Goal: Task Accomplishment & Management: Manage account settings

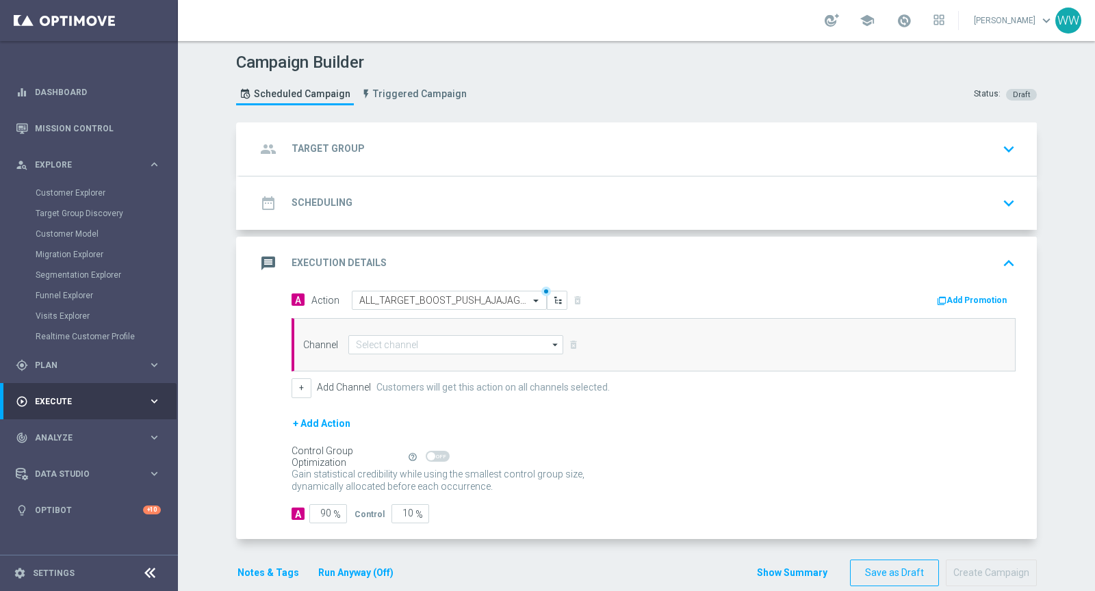
scroll to position [16, 0]
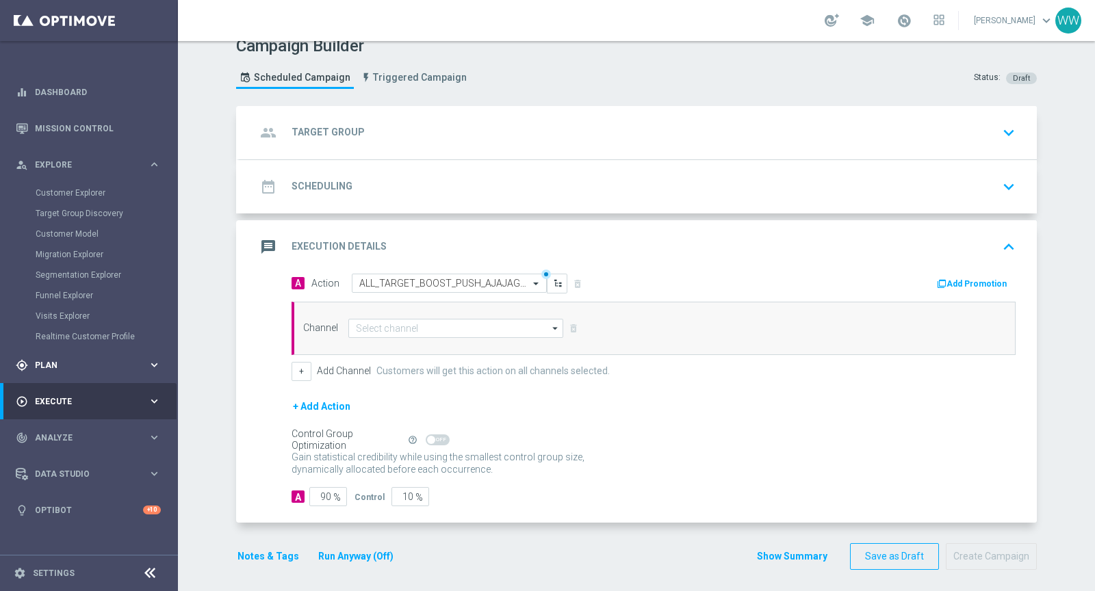
click at [50, 371] on div "gps_fixed Plan keyboard_arrow_right" at bounding box center [88, 365] width 177 height 36
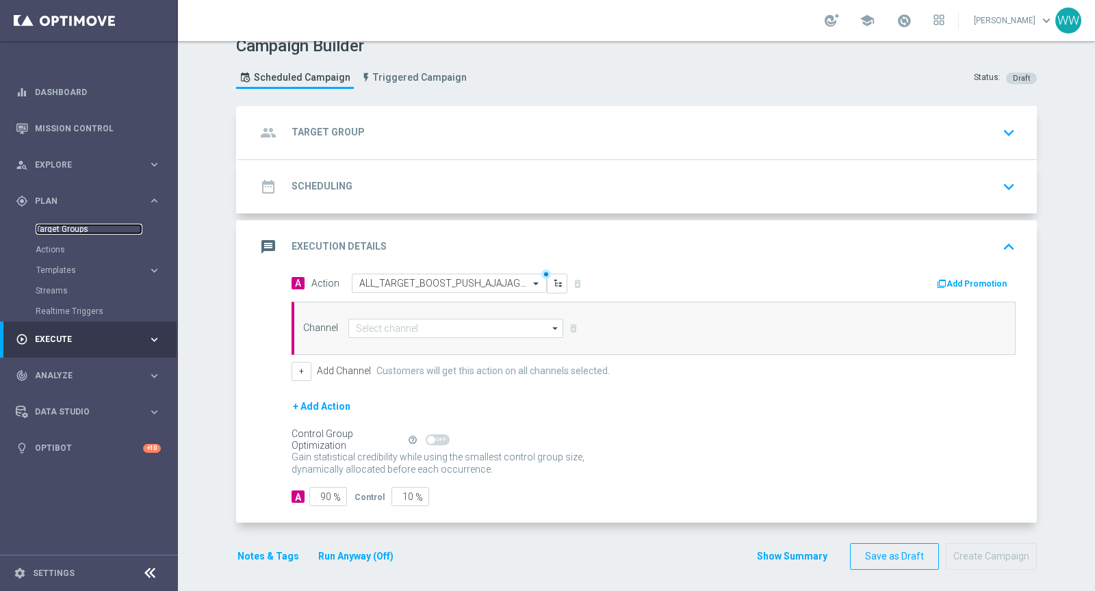
click at [63, 227] on link "Target Groups" at bounding box center [89, 229] width 107 height 11
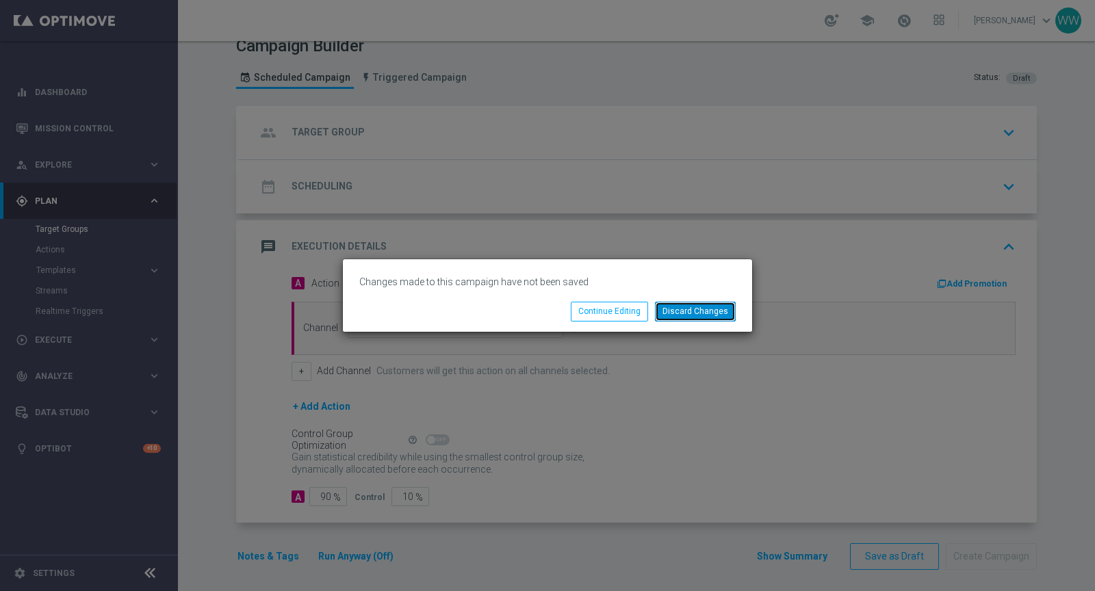
drag, startPoint x: 728, startPoint y: 315, endPoint x: 560, endPoint y: 280, distance: 172.0
click at [728, 315] on button "Discard Changes" at bounding box center [695, 311] width 81 height 19
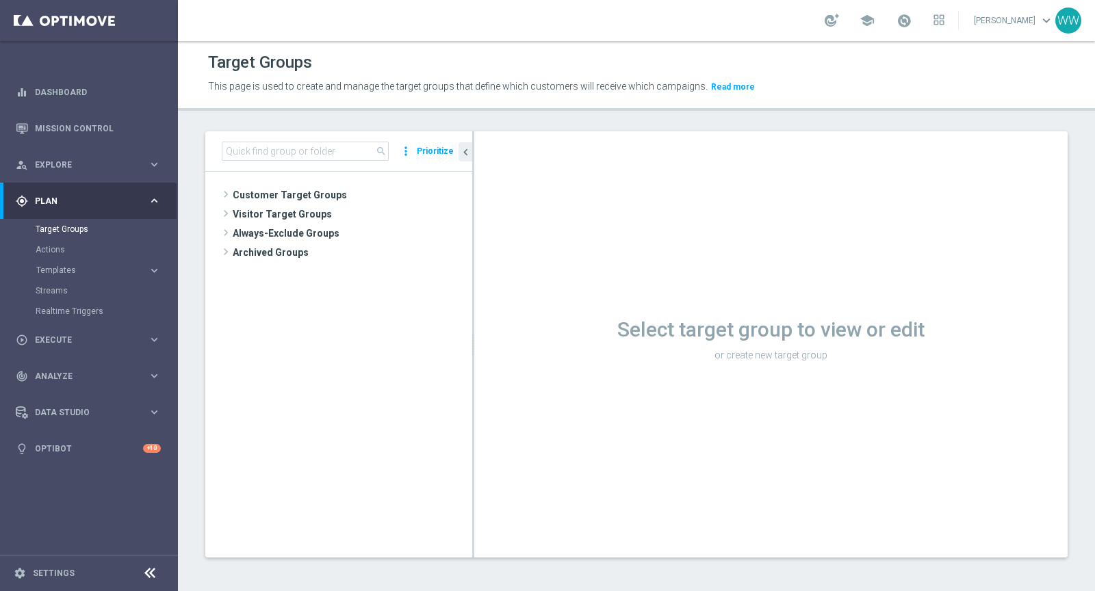
click at [298, 164] on div "search more_vert Prioritize" at bounding box center [338, 151] width 267 height 40
click at [295, 155] on input at bounding box center [305, 151] width 167 height 19
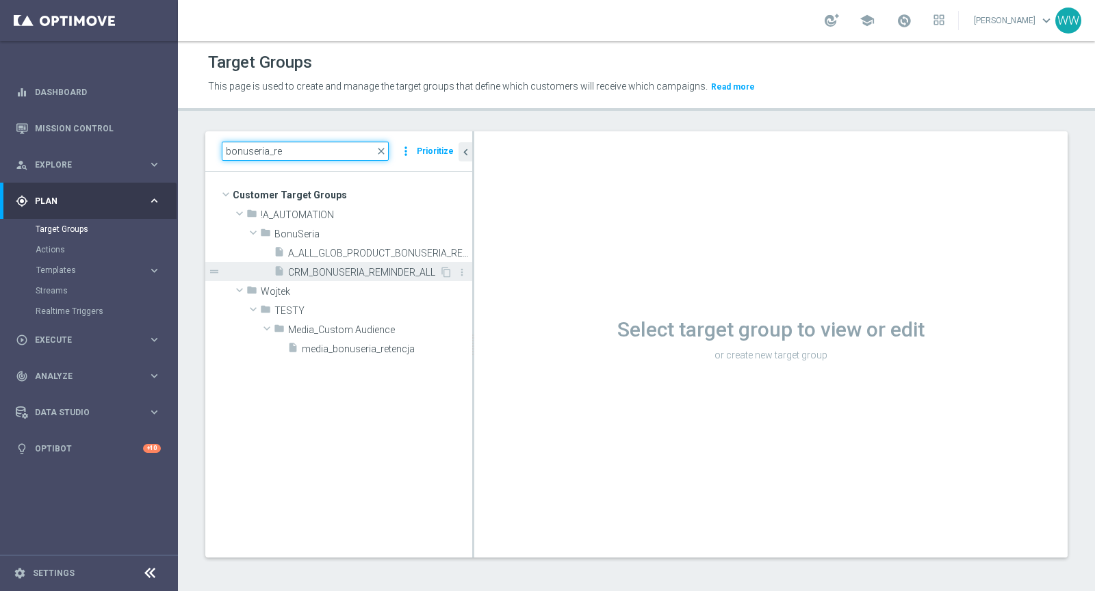
type input "bonuseria_re"
click at [304, 276] on span "CRM_BONUSERIA_REMINDER_ALL" at bounding box center [363, 273] width 151 height 12
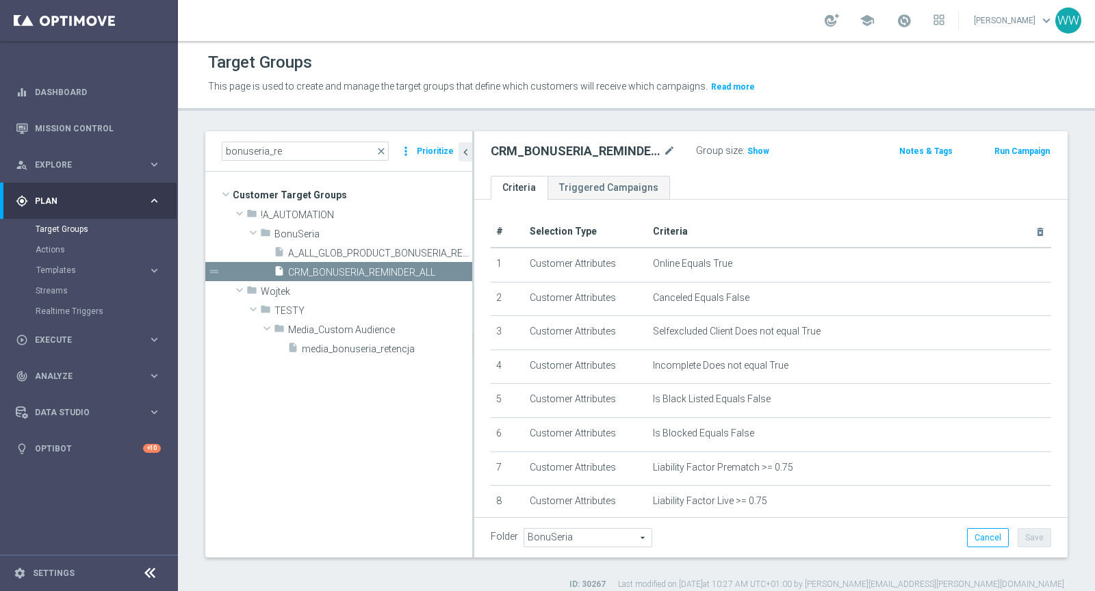
click at [554, 154] on h2 "CRM_BONUSERIA_REMINDER_ALL" at bounding box center [576, 151] width 170 height 16
copy div "CRM_BONUSERIA_REMINDER_ALL"
